Goal: Transaction & Acquisition: Obtain resource

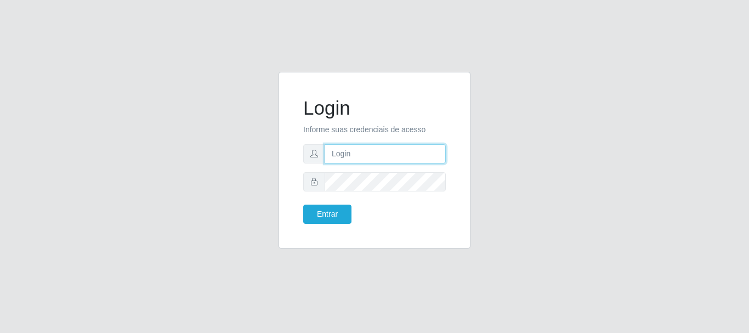
click at [347, 149] on input "text" at bounding box center [385, 153] width 121 height 19
type input "[EMAIL_ADDRESS][DOMAIN_NAME]"
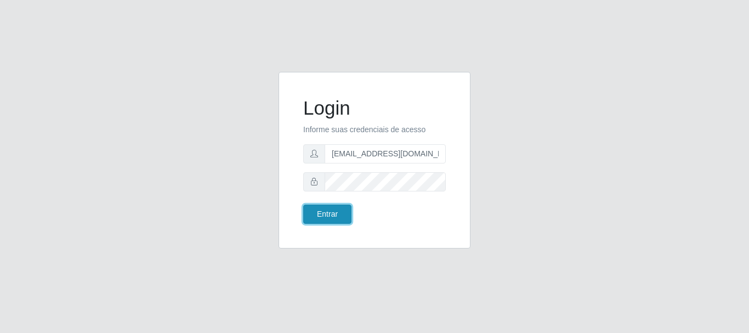
click at [336, 217] on button "Entrar" at bounding box center [327, 214] width 48 height 19
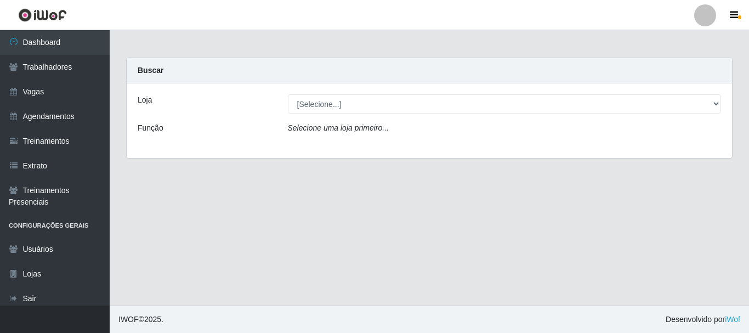
click at [320, 94] on div "Loja [Selecione...] C-ASA Zona Norte Função Selecione uma loja primeiro..." at bounding box center [429, 120] width 605 height 75
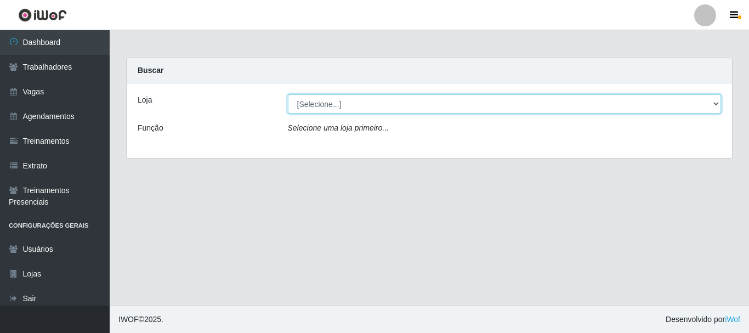
click at [327, 104] on select "[Selecione...] C-[GEOGRAPHIC_DATA]" at bounding box center [505, 103] width 434 height 19
select select "239"
click at [288, 94] on select "[Selecione...] C-[GEOGRAPHIC_DATA]" at bounding box center [505, 103] width 434 height 19
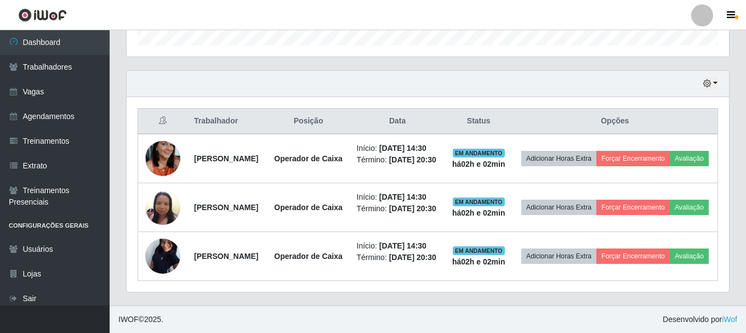
scroll to position [406, 0]
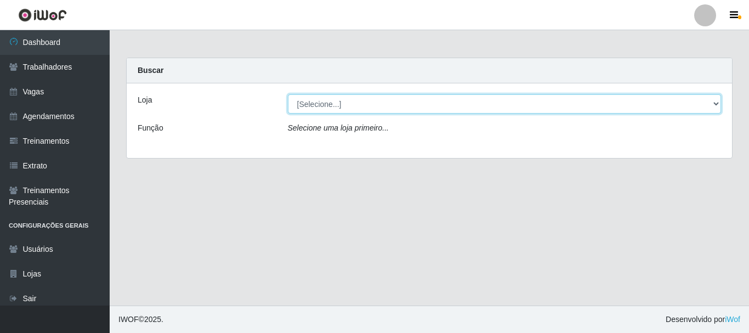
click at [325, 104] on select "[Selecione...] C-[GEOGRAPHIC_DATA]" at bounding box center [505, 103] width 434 height 19
select select "239"
click at [288, 94] on select "[Selecione...] C-[GEOGRAPHIC_DATA]" at bounding box center [505, 103] width 434 height 19
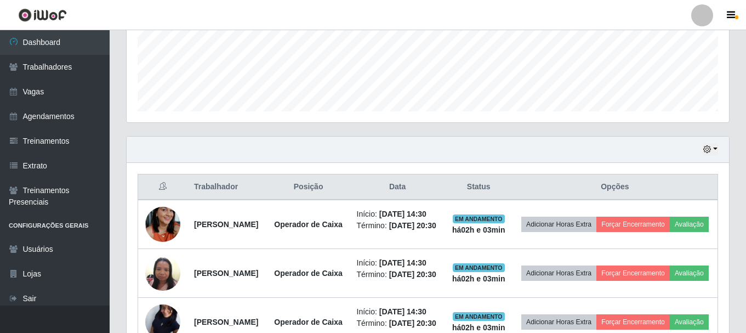
scroll to position [384, 0]
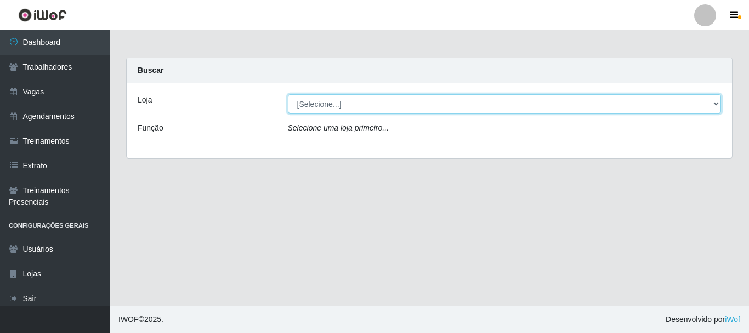
click at [316, 109] on select "[Selecione...] C-[GEOGRAPHIC_DATA]" at bounding box center [505, 103] width 434 height 19
select select "239"
click at [288, 94] on select "[Selecione...] C-[GEOGRAPHIC_DATA]" at bounding box center [505, 103] width 434 height 19
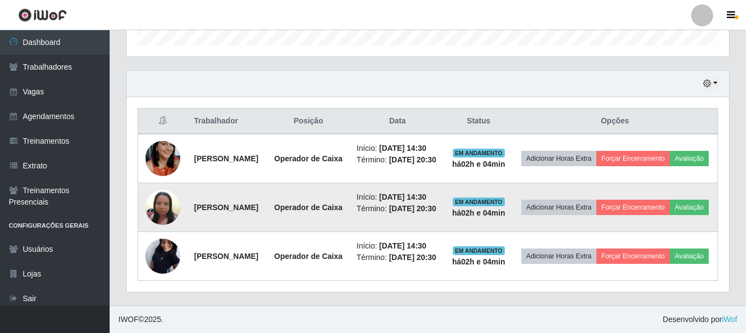
scroll to position [351, 0]
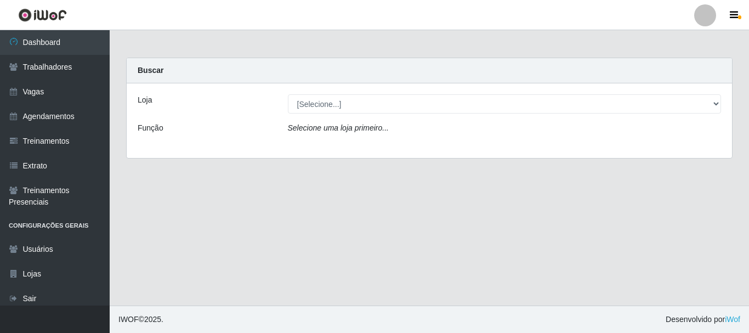
click at [344, 114] on div "Loja [Selecione...] C-ASA Zona Norte Função Selecione uma loja primeiro..." at bounding box center [429, 120] width 605 height 75
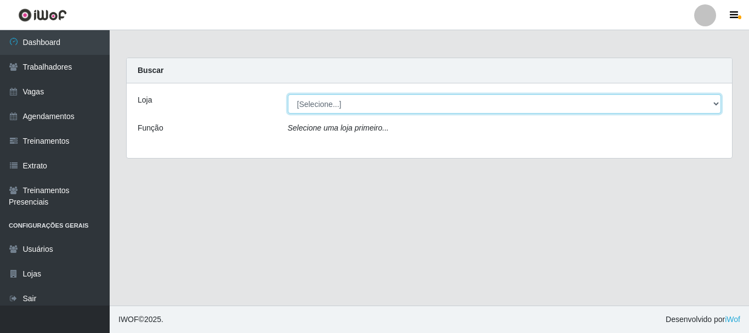
click at [340, 107] on select "[Selecione...] C-[GEOGRAPHIC_DATA]" at bounding box center [505, 103] width 434 height 19
select select "239"
click at [288, 94] on select "[Selecione...] C-ASA Zona Norte" at bounding box center [505, 103] width 434 height 19
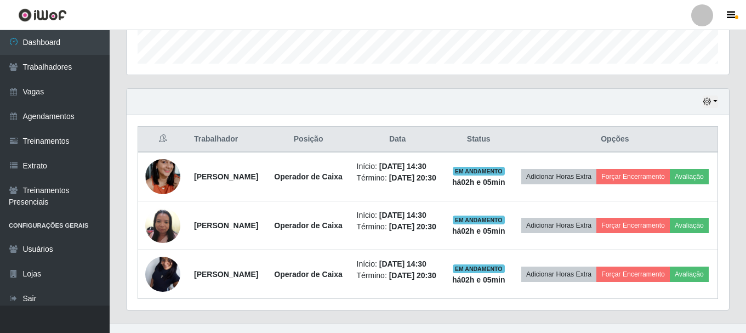
scroll to position [329, 0]
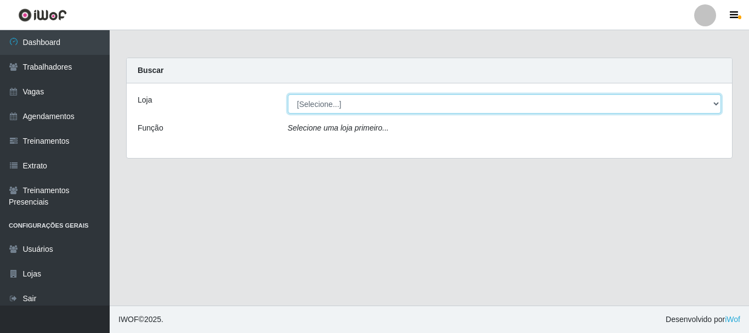
click at [320, 108] on select "[Selecione...] C-[GEOGRAPHIC_DATA]" at bounding box center [505, 103] width 434 height 19
select select "239"
click at [288, 94] on select "[Selecione...] C-[GEOGRAPHIC_DATA]" at bounding box center [505, 103] width 434 height 19
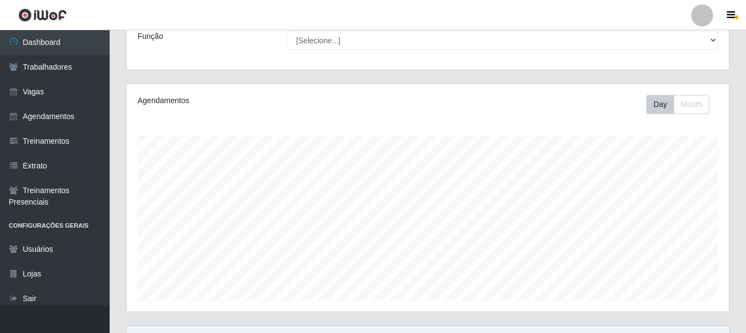
scroll to position [63, 0]
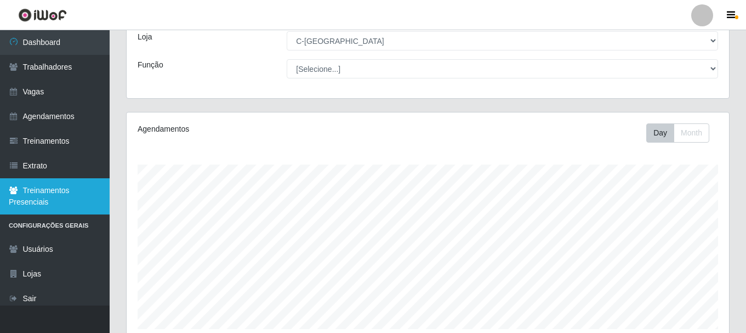
click at [60, 189] on link "Treinamentos Presenciais" at bounding box center [55, 196] width 110 height 36
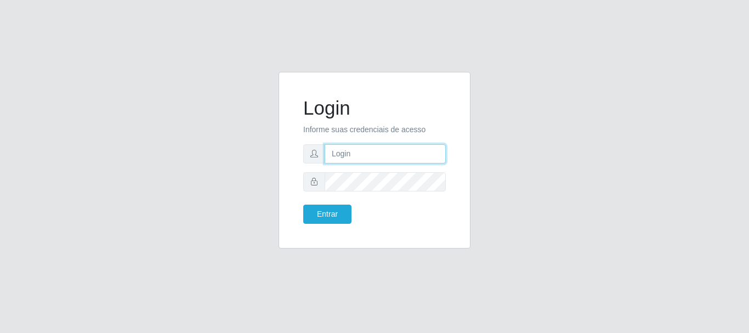
click at [383, 151] on input "text" at bounding box center [385, 153] width 121 height 19
type input "[EMAIL_ADDRESS][DOMAIN_NAME]"
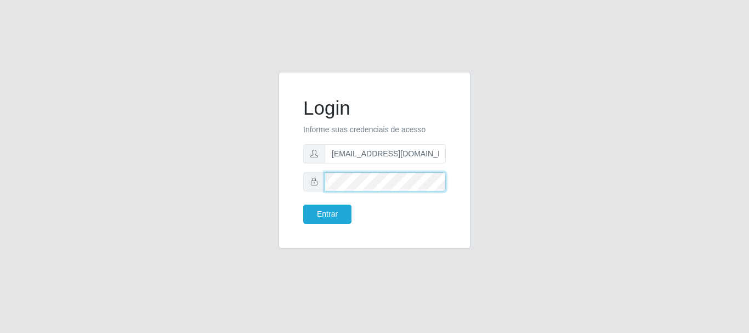
click at [303, 205] on button "Entrar" at bounding box center [327, 214] width 48 height 19
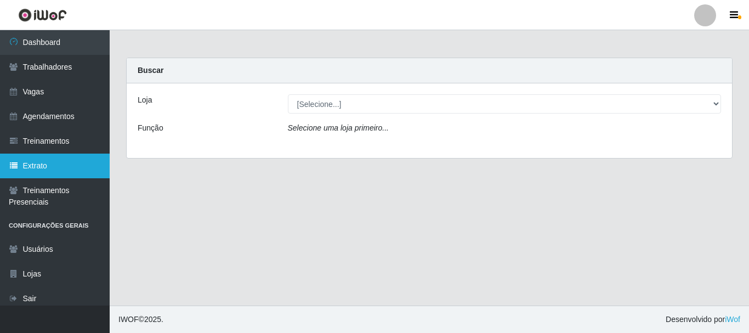
click at [52, 164] on link "Extrato" at bounding box center [55, 166] width 110 height 25
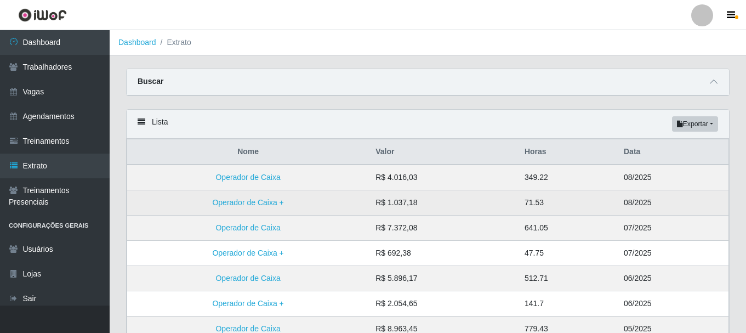
scroll to position [55, 0]
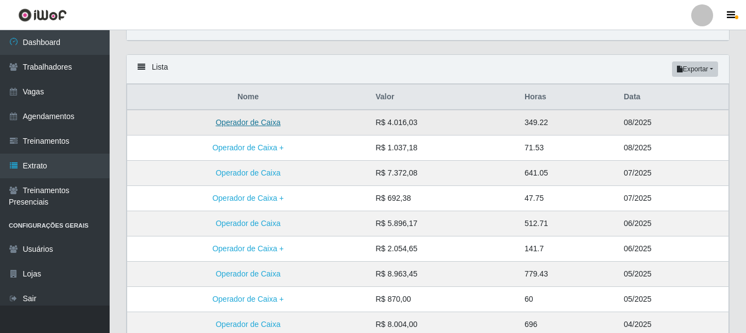
click at [262, 124] on link "Operador de Caixa" at bounding box center [248, 122] width 65 height 9
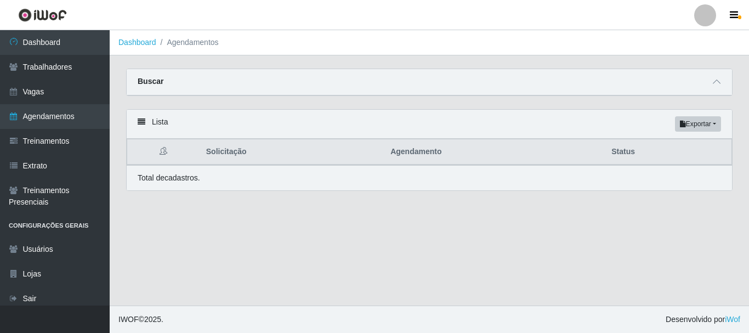
drag, startPoint x: 581, startPoint y: 167, endPoint x: 522, endPoint y: 163, distance: 59.4
click at [579, 166] on div "Total de cadastros." at bounding box center [429, 177] width 605 height 25
click at [298, 153] on th "Solicitação" at bounding box center [292, 152] width 184 height 26
drag, startPoint x: 162, startPoint y: 137, endPoint x: 157, endPoint y: 129, distance: 9.9
click at [162, 136] on div "Lista Exportar PDF Excel" at bounding box center [429, 124] width 605 height 29
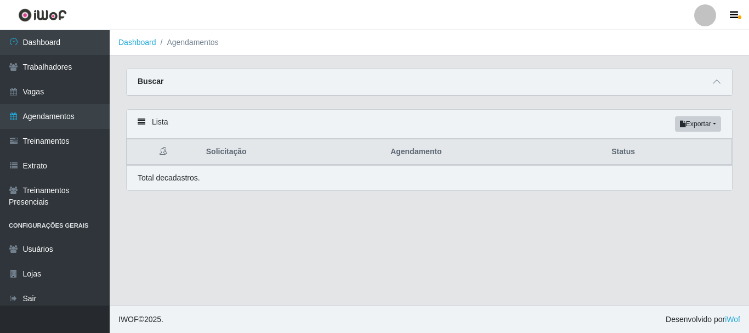
click at [156, 128] on div "Lista Exportar PDF Excel" at bounding box center [429, 124] width 605 height 29
click at [678, 125] on button "Exportar" at bounding box center [698, 123] width 46 height 15
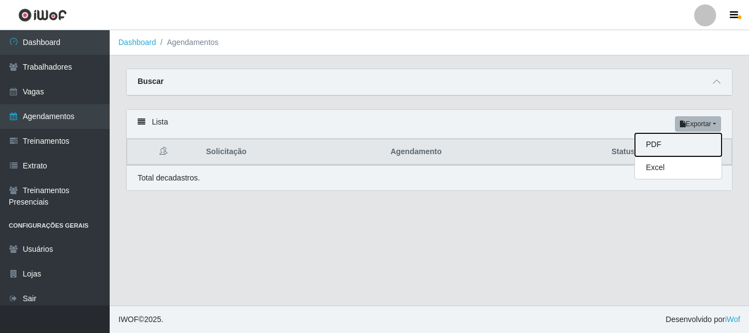
click at [671, 140] on button "PDF" at bounding box center [678, 144] width 87 height 23
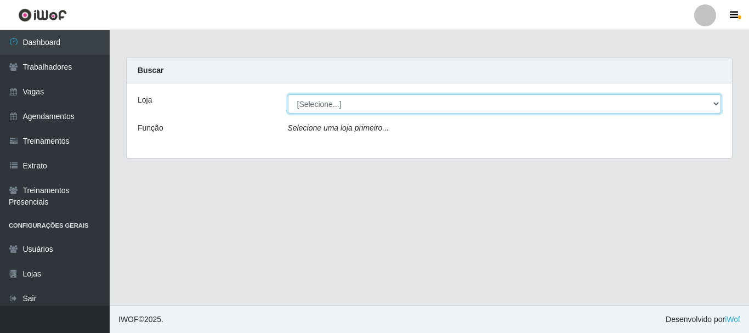
click at [342, 100] on select "[Selecione...] C-ASA Zona Norte" at bounding box center [505, 103] width 434 height 19
select select "239"
click at [288, 94] on select "[Selecione...] C-ASA Zona Norte" at bounding box center [505, 103] width 434 height 19
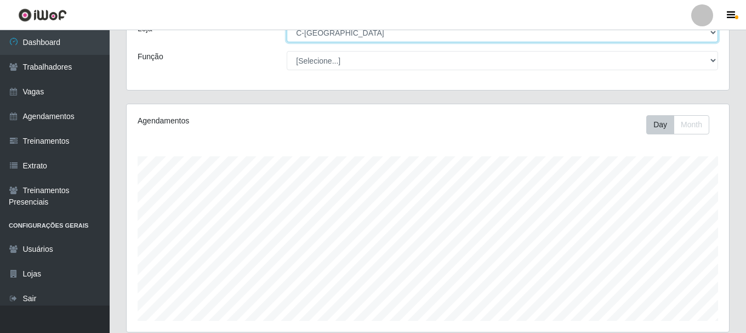
scroll to position [63, 0]
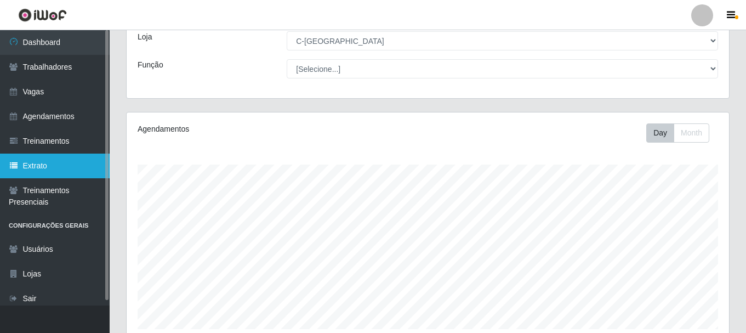
click at [56, 160] on link "Extrato" at bounding box center [55, 166] width 110 height 25
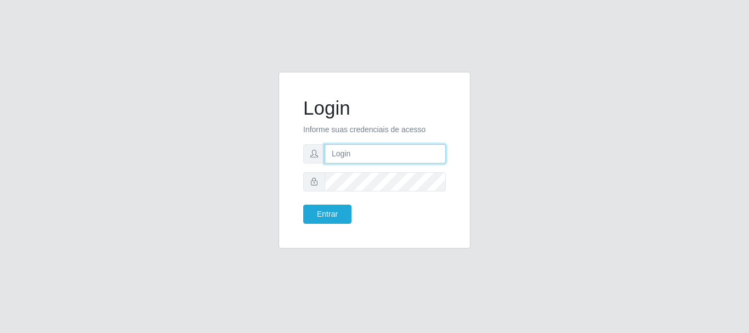
click at [382, 151] on input "text" at bounding box center [385, 153] width 121 height 19
type input "[EMAIL_ADDRESS][DOMAIN_NAME]"
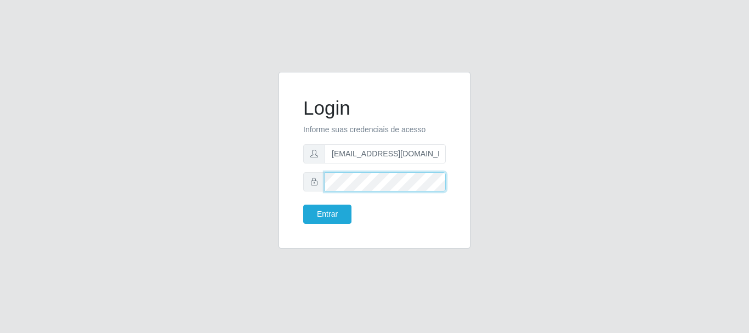
click at [303, 205] on button "Entrar" at bounding box center [327, 214] width 48 height 19
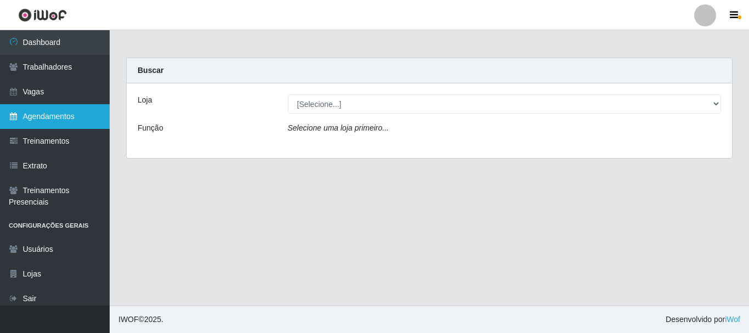
click at [53, 114] on link "Agendamentos" at bounding box center [55, 116] width 110 height 25
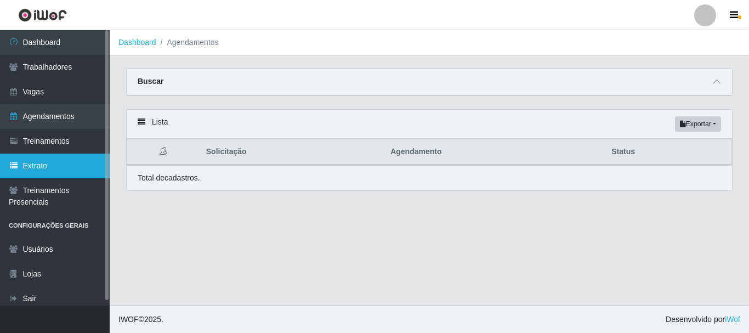
click at [65, 170] on link "Extrato" at bounding box center [55, 166] width 110 height 25
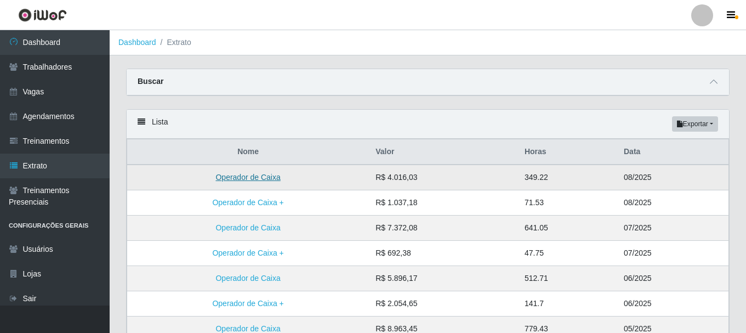
click at [265, 178] on link "Operador de Caixa" at bounding box center [248, 177] width 65 height 9
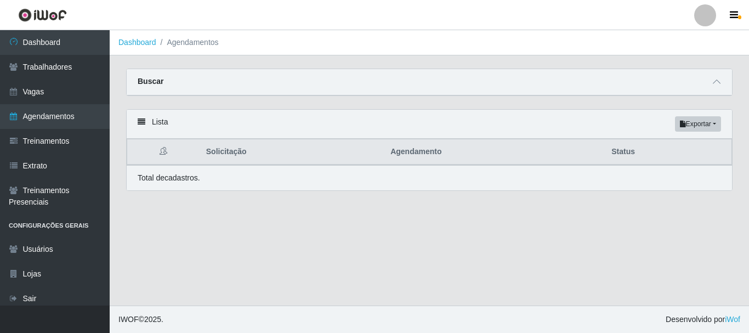
click at [411, 155] on th "Agendamento" at bounding box center [494, 152] width 221 height 26
click at [176, 176] on p "Total de cadastros." at bounding box center [169, 178] width 63 height 12
drag, startPoint x: 317, startPoint y: 145, endPoint x: 467, endPoint y: 167, distance: 151.4
click at [318, 145] on th "Solicitação" at bounding box center [292, 152] width 184 height 26
click at [505, 172] on div "Total de cadastros." at bounding box center [429, 177] width 605 height 25
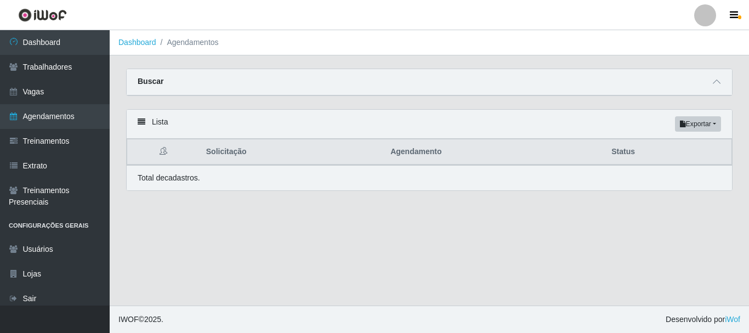
drag, startPoint x: 609, startPoint y: 150, endPoint x: 668, endPoint y: 137, distance: 60.7
click at [620, 149] on th "Status" at bounding box center [668, 152] width 127 height 26
click at [695, 119] on button "Exportar" at bounding box center [698, 123] width 46 height 15
